Goal: Navigation & Orientation: Find specific page/section

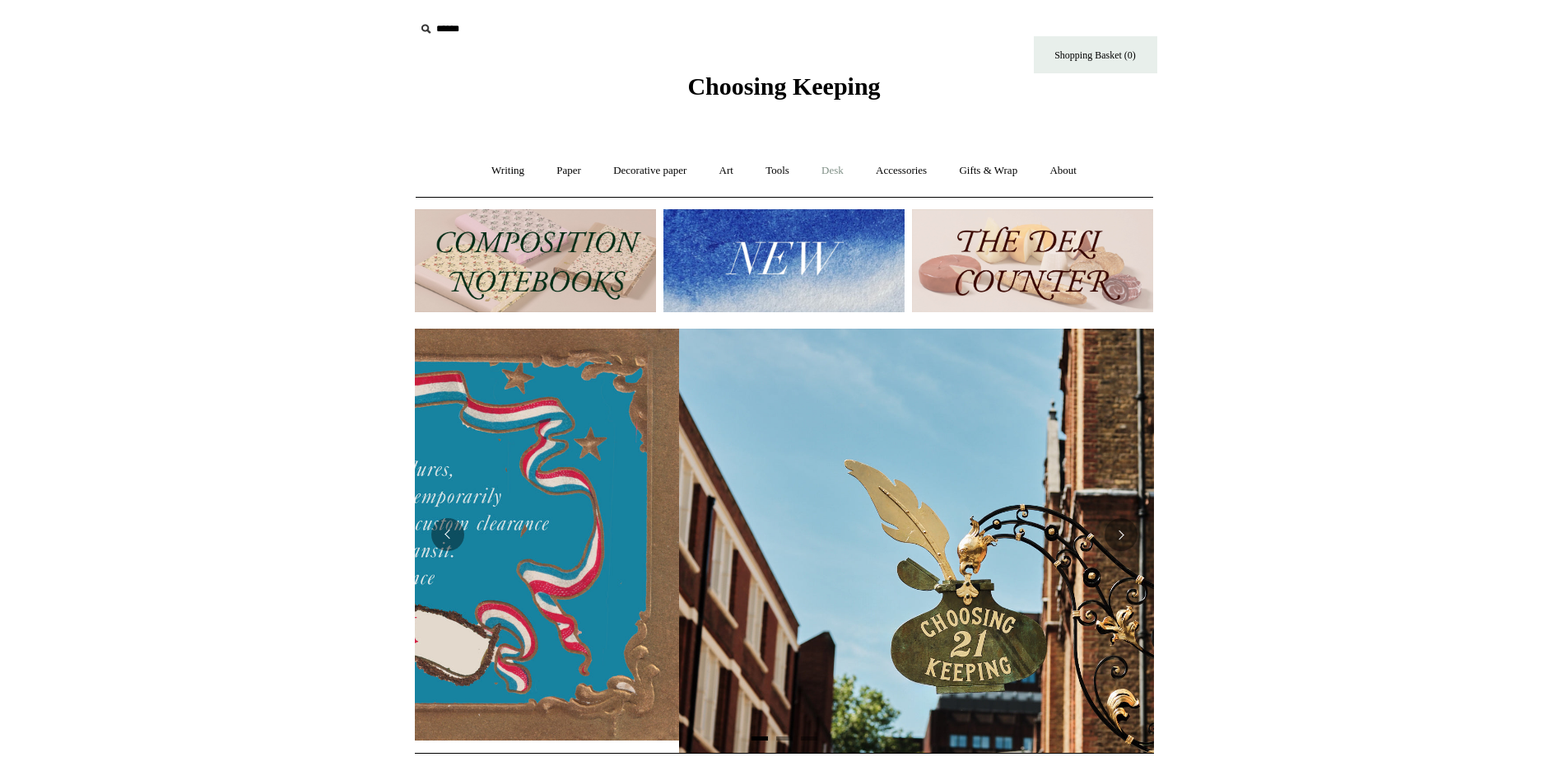
scroll to position [0, 739]
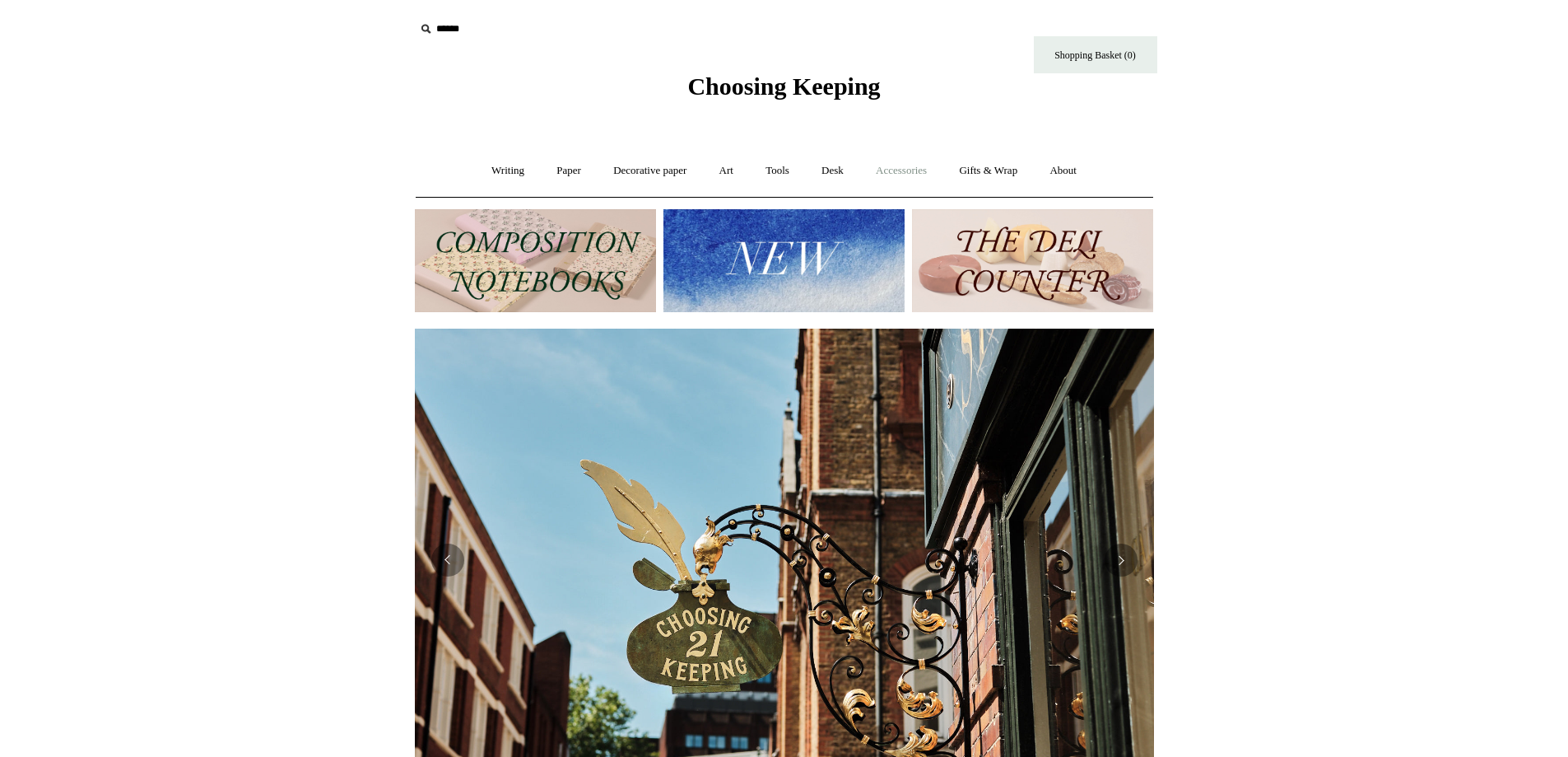
click at [881, 175] on link "Accessories +" at bounding box center [900, 170] width 80 height 43
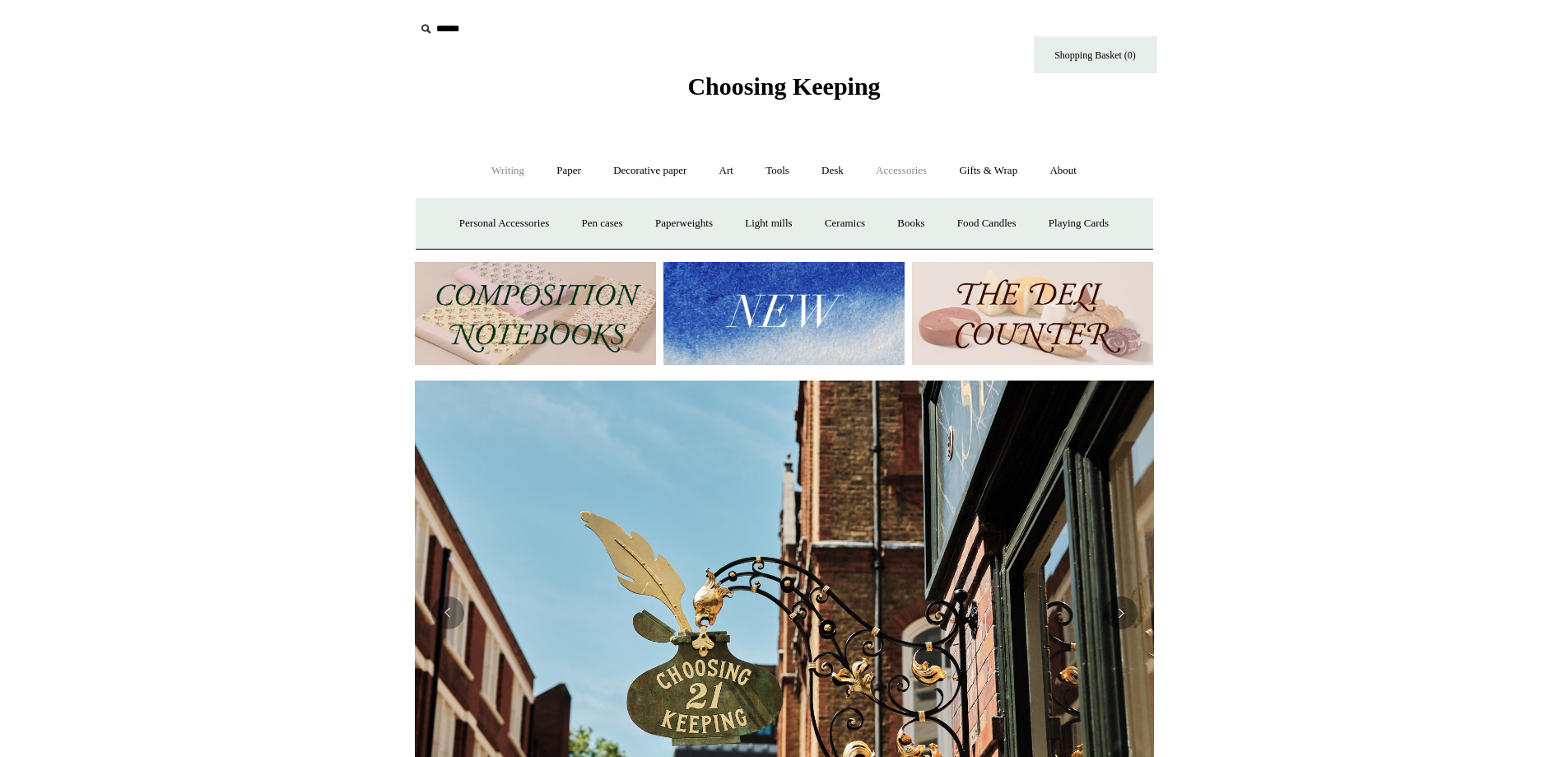
click at [509, 175] on link "Writing +" at bounding box center [508, 170] width 62 height 43
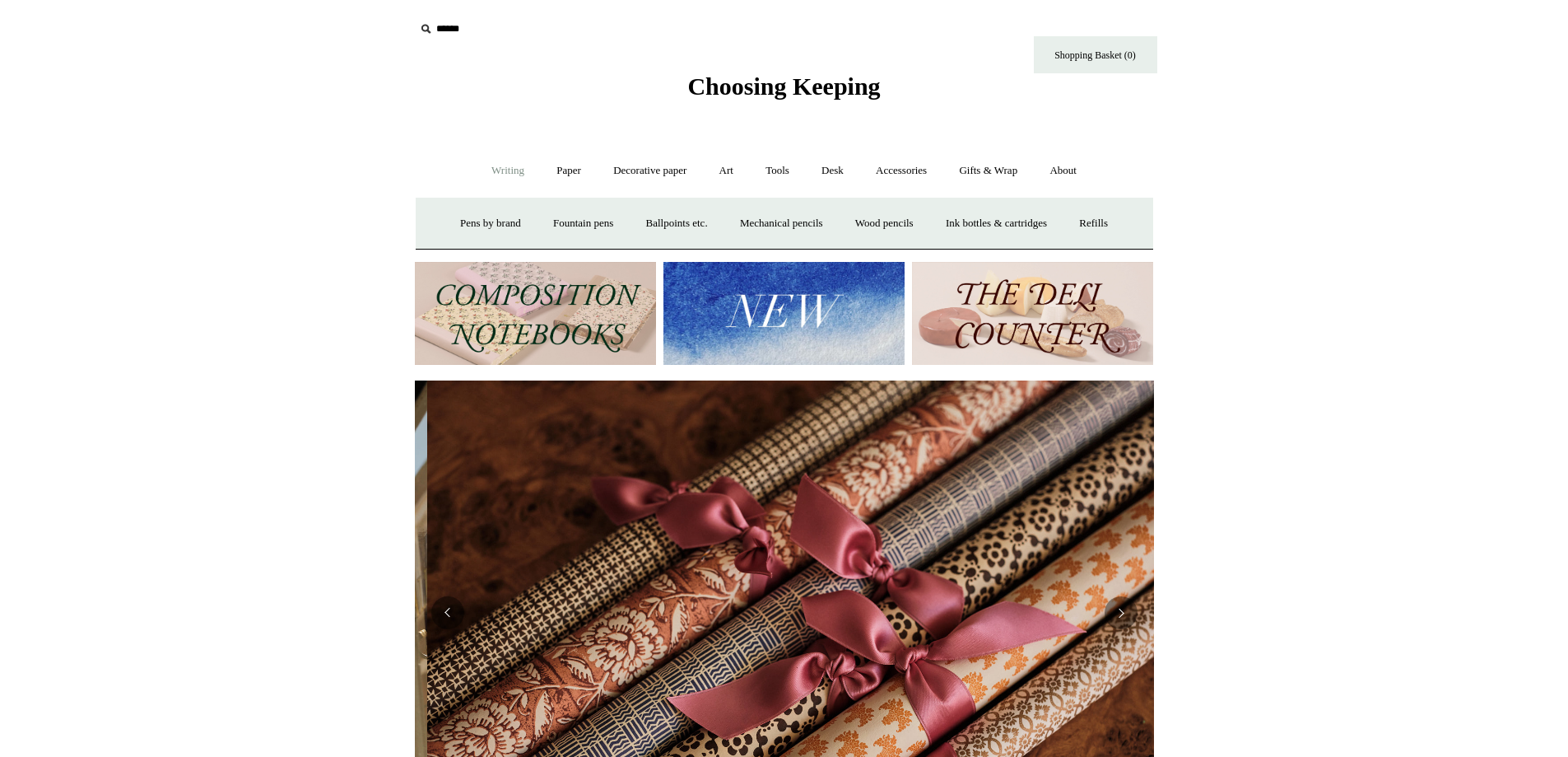
scroll to position [0, 1478]
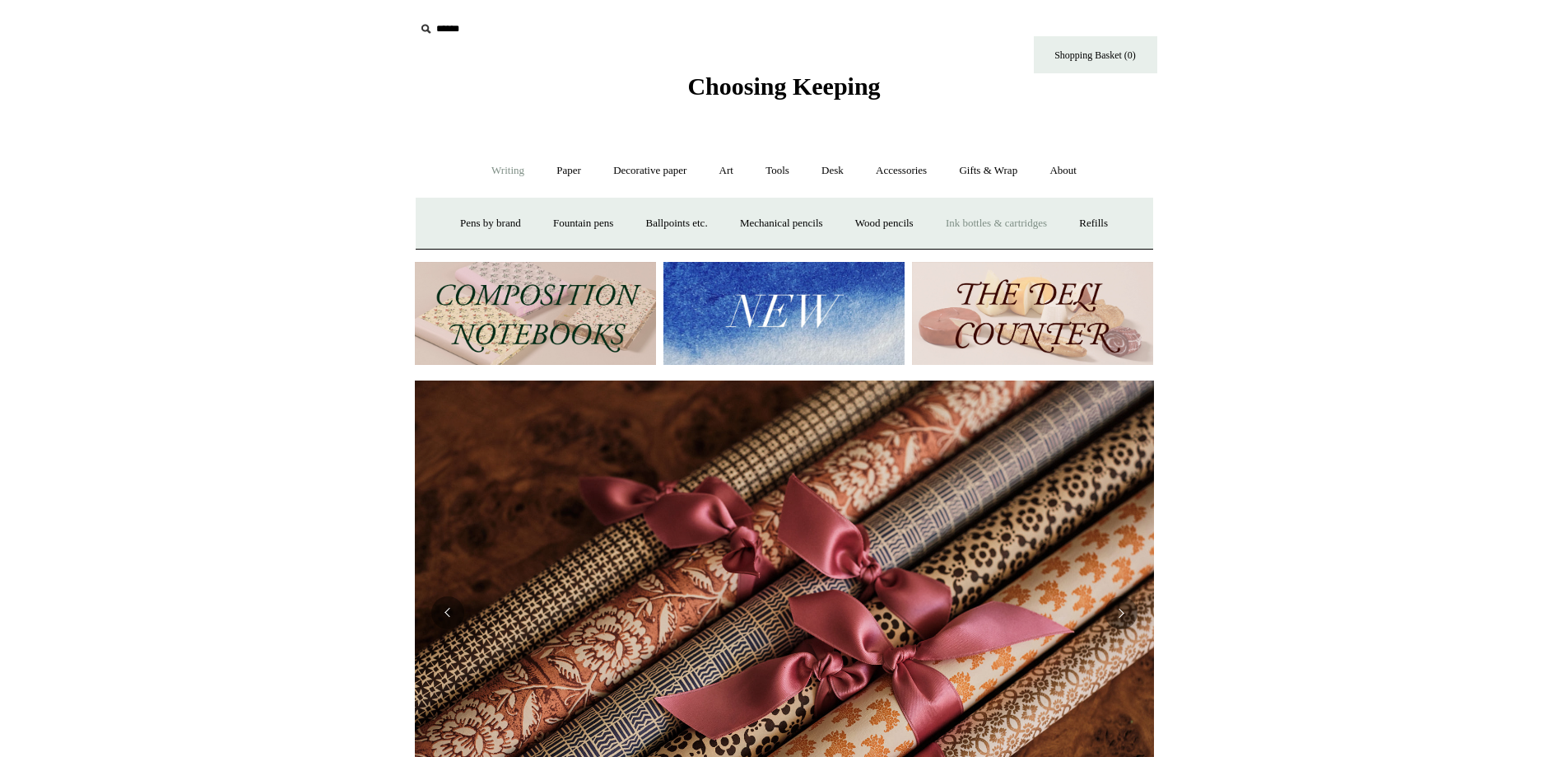
click at [1032, 225] on link "Ink bottles & cartridges +" at bounding box center [995, 223] width 131 height 43
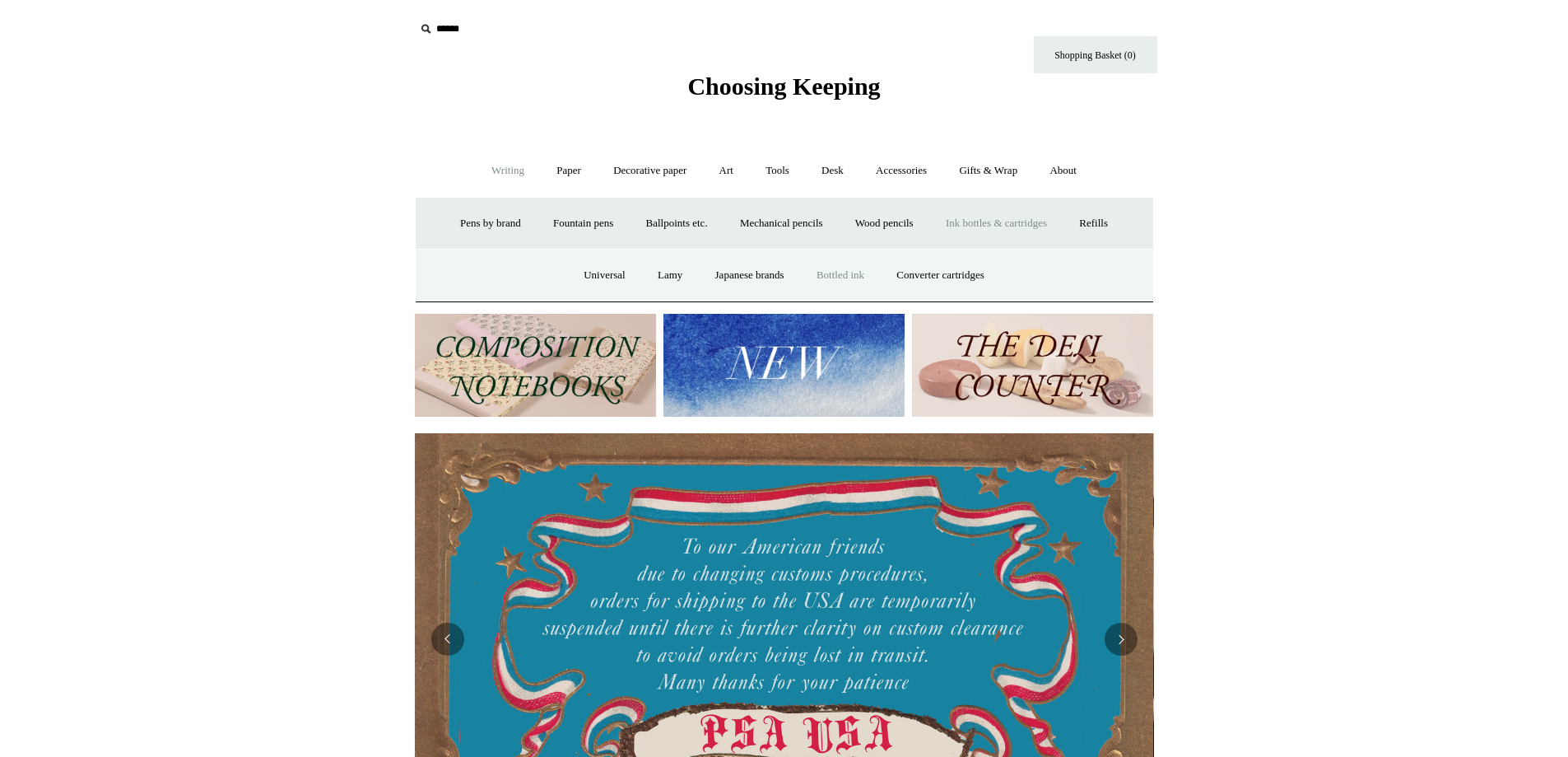
scroll to position [0, 0]
click at [609, 271] on link "Universal" at bounding box center [605, 275] width 72 height 43
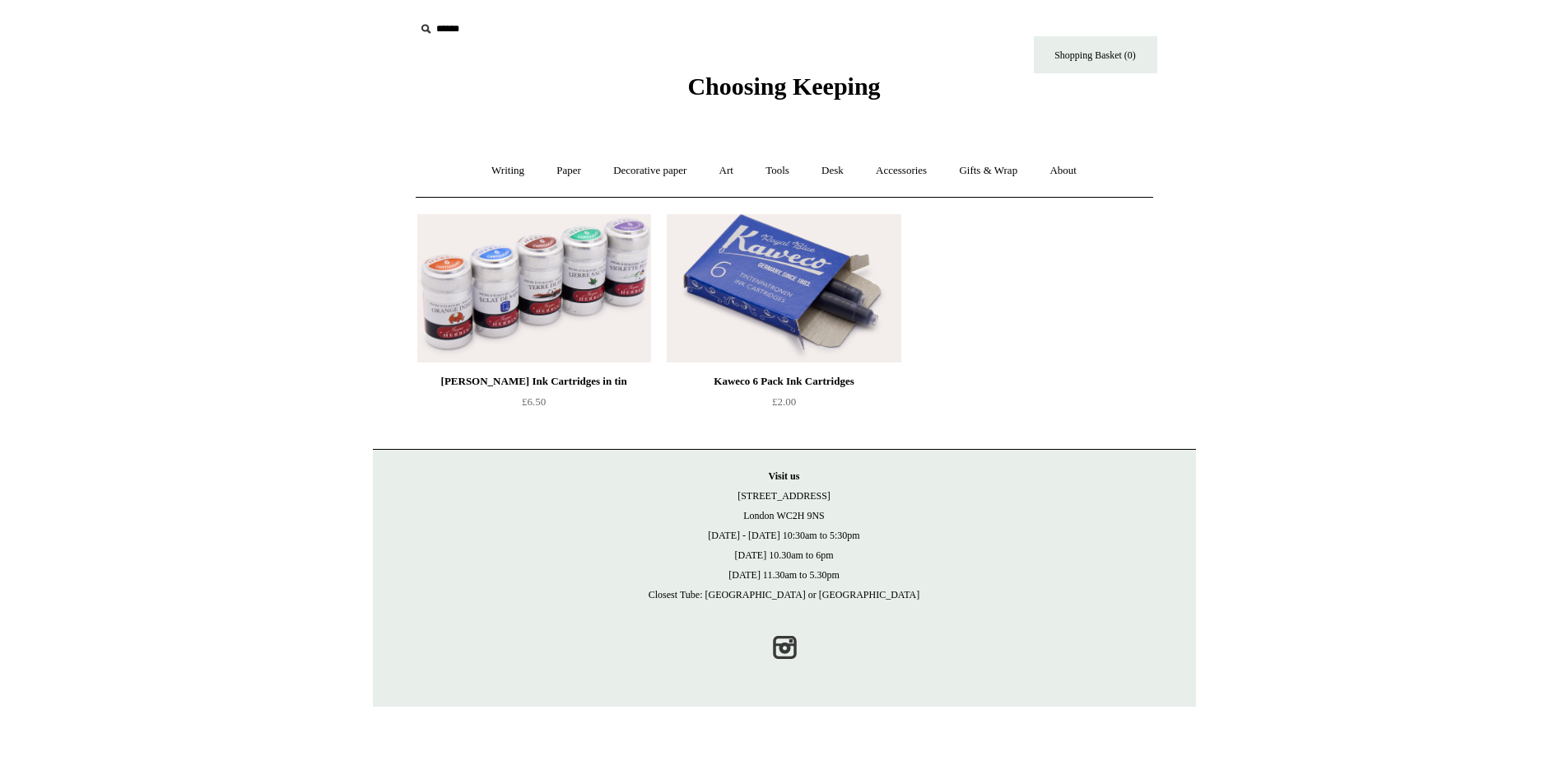
drag, startPoint x: 264, startPoint y: 273, endPoint x: 287, endPoint y: 312, distance: 45.3
click at [501, 173] on link "Writing +" at bounding box center [508, 170] width 62 height 43
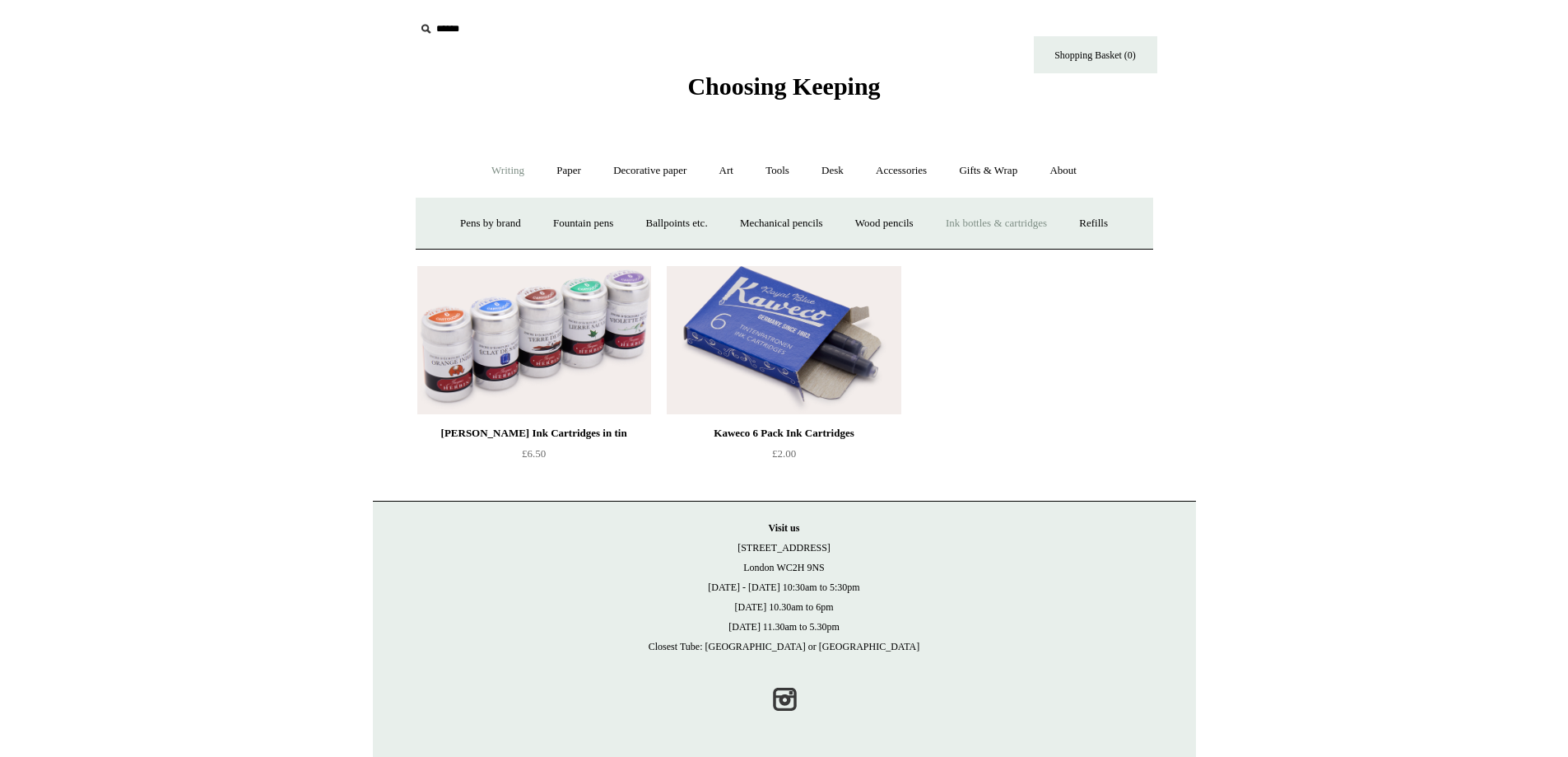
click at [991, 226] on link "Ink bottles & cartridges +" at bounding box center [995, 223] width 131 height 43
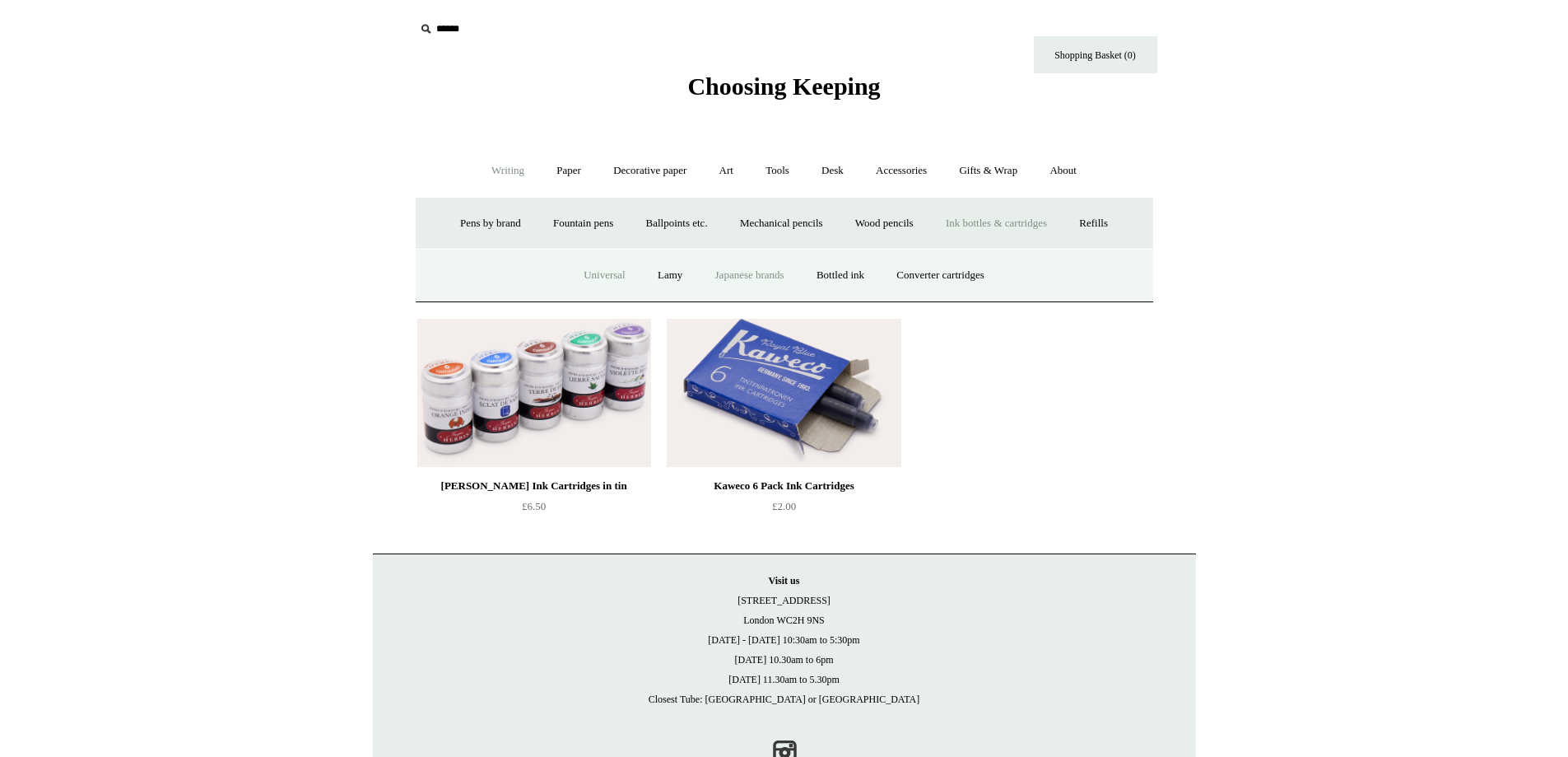
click at [758, 269] on link "Japanese brands" at bounding box center [750, 275] width 99 height 43
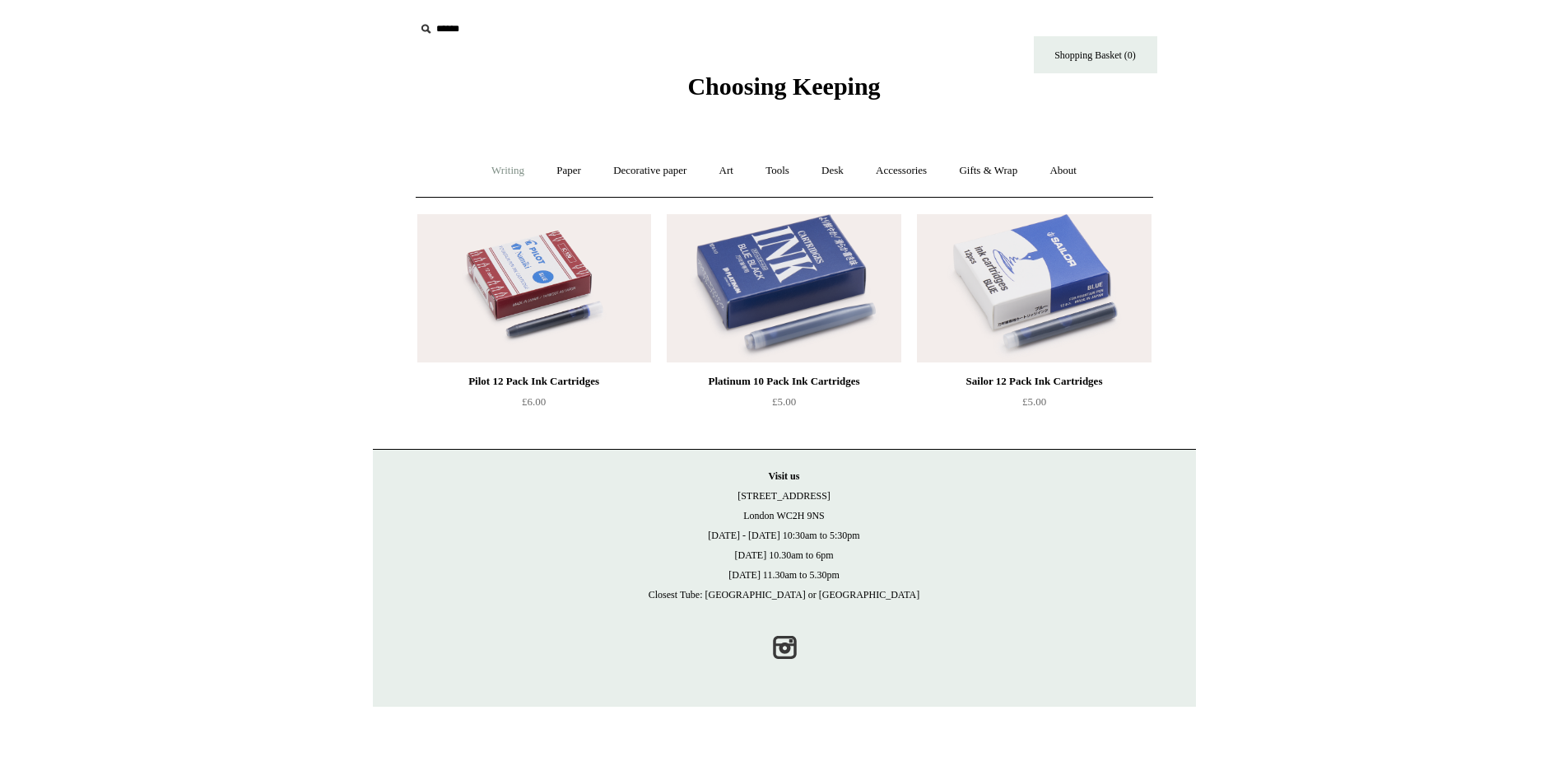
click at [505, 164] on link "Writing +" at bounding box center [508, 170] width 62 height 43
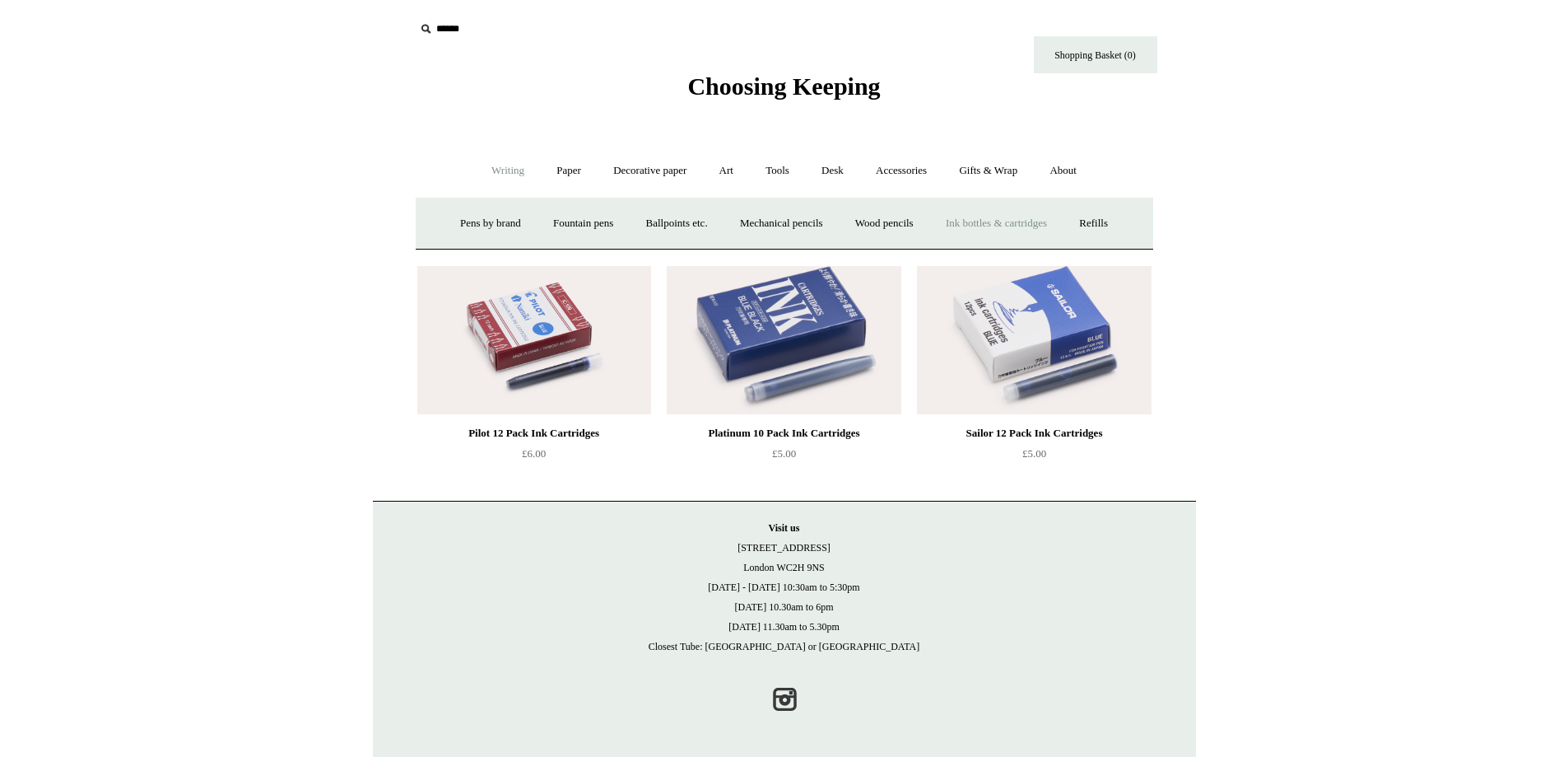
click at [973, 226] on link "Ink bottles & cartridges +" at bounding box center [995, 223] width 131 height 43
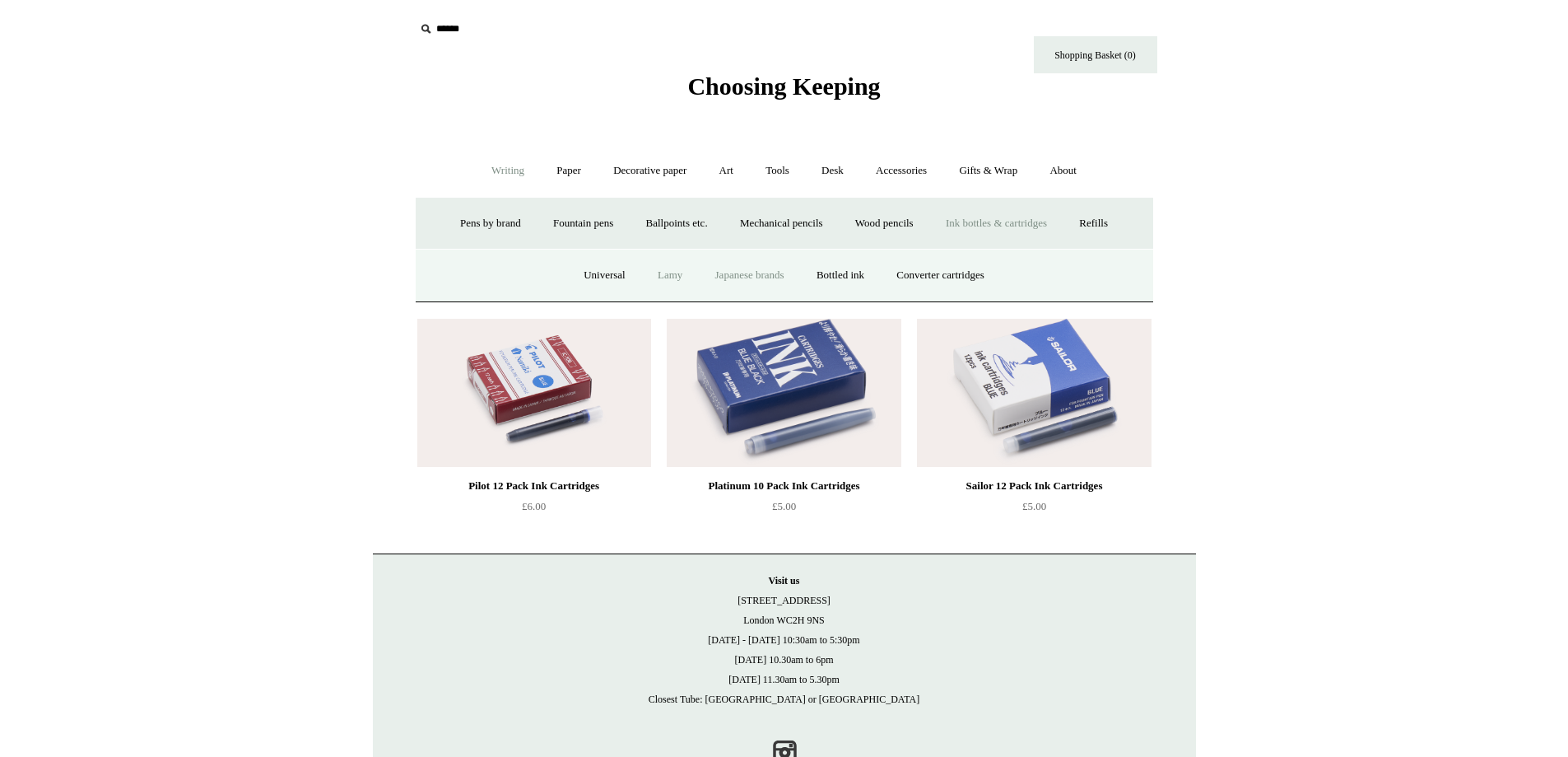
click at [651, 280] on link "Lamy" at bounding box center [669, 275] width 54 height 43
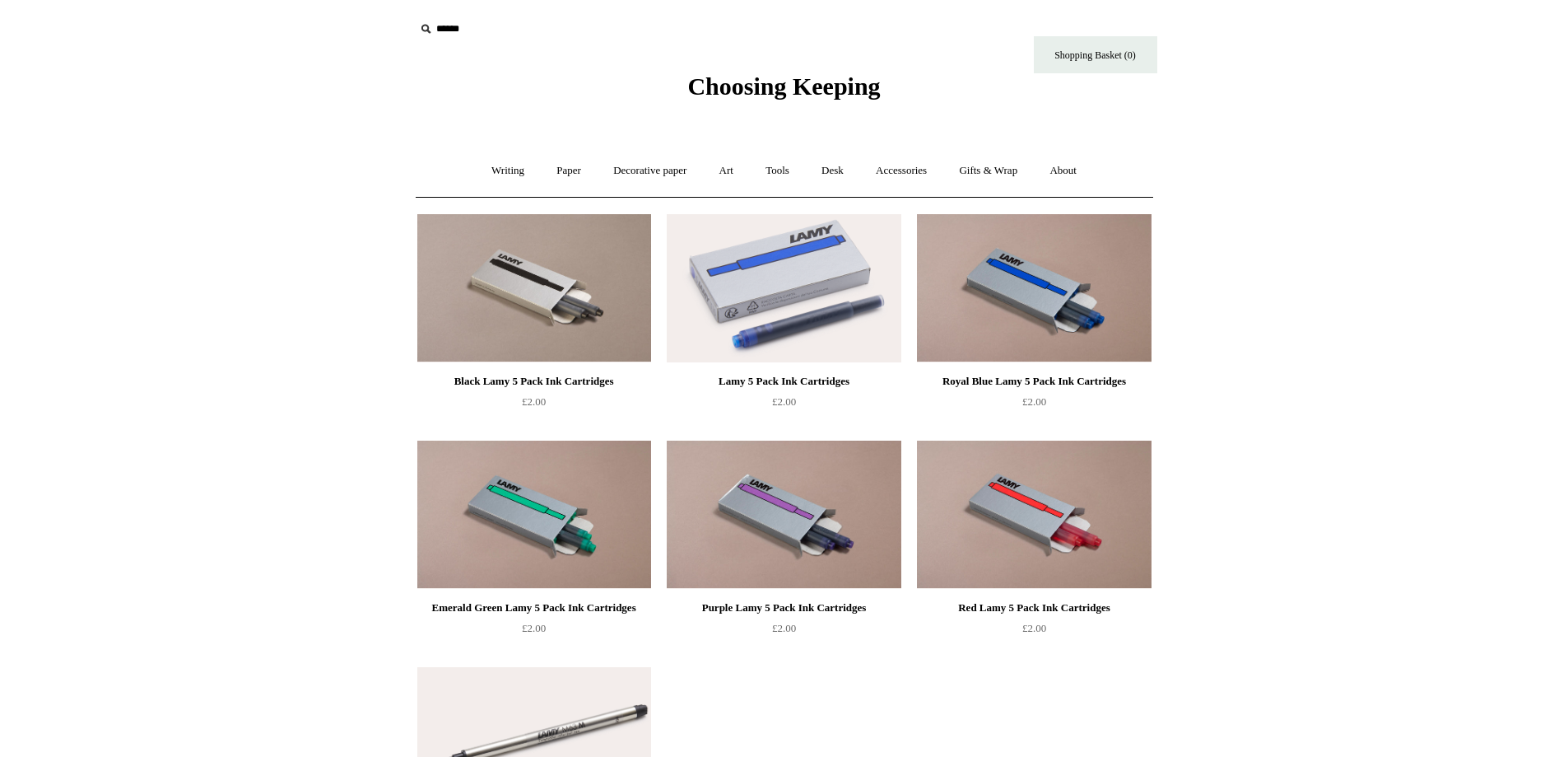
drag, startPoint x: 249, startPoint y: 405, endPoint x: 162, endPoint y: -81, distance: 493.7
